Goal: Navigation & Orientation: Find specific page/section

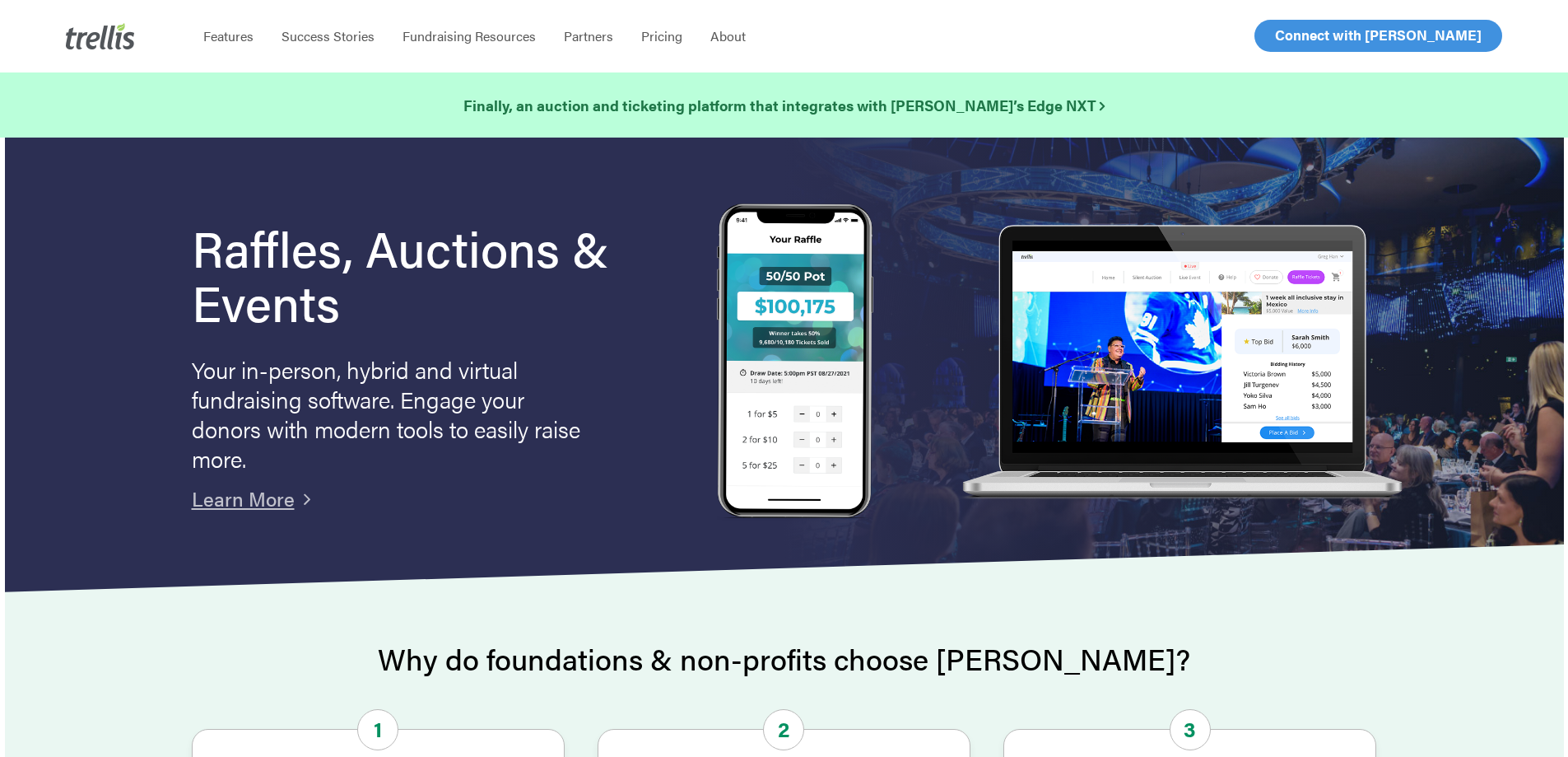
click at [1286, 29] on span "Log In" at bounding box center [1294, 35] width 39 height 20
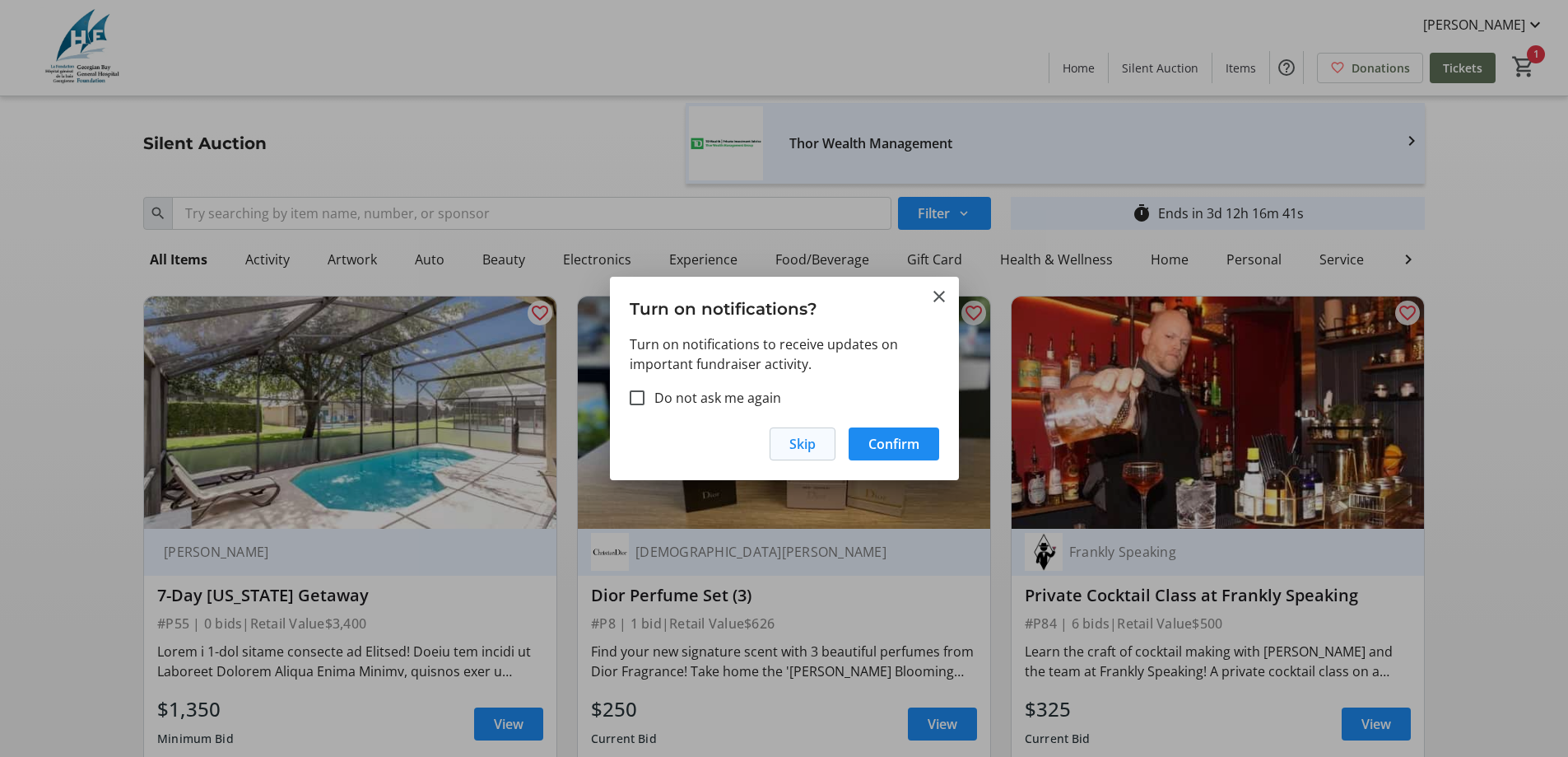
click at [793, 440] on span "Skip" at bounding box center [802, 444] width 26 height 20
